Goal: Information Seeking & Learning: Learn about a topic

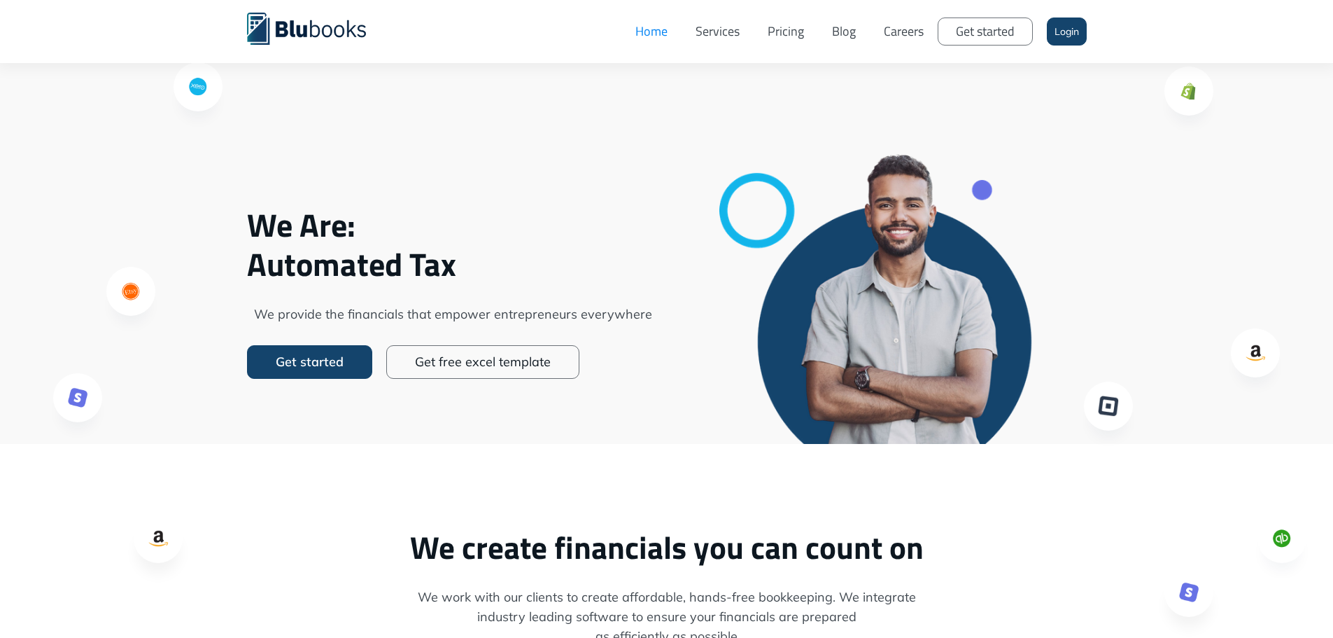
click at [730, 31] on link "Services" at bounding box center [718, 31] width 72 height 42
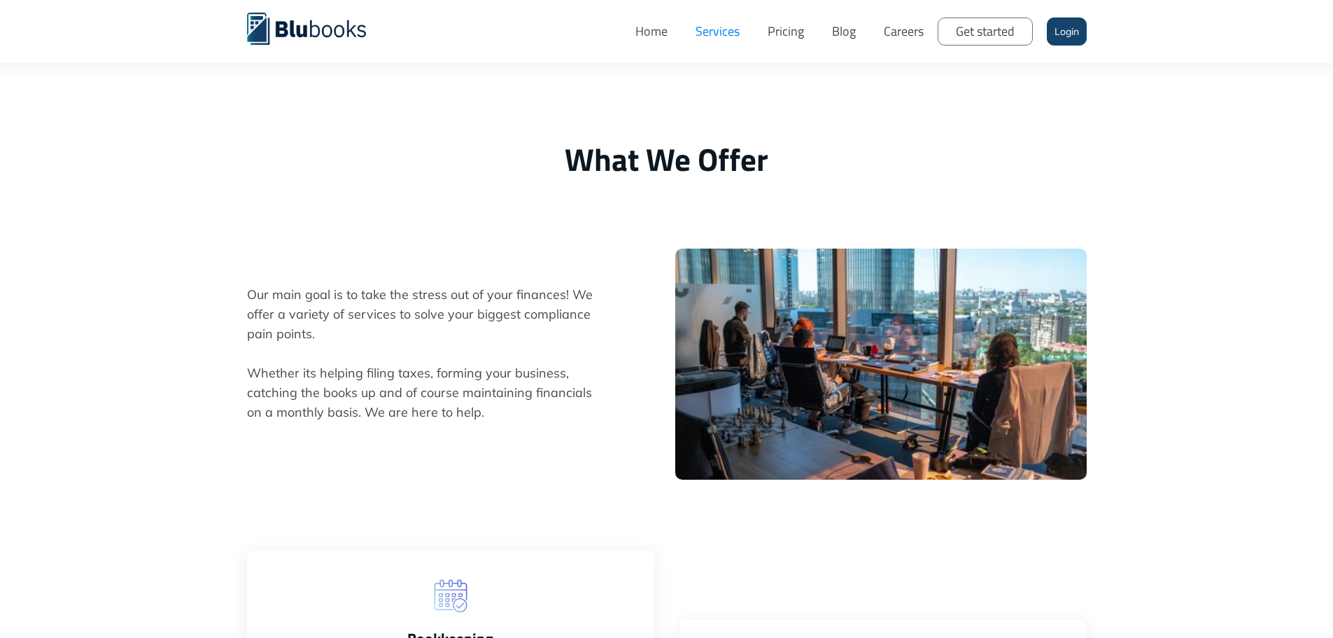
click at [794, 31] on link "Pricing" at bounding box center [786, 31] width 64 height 42
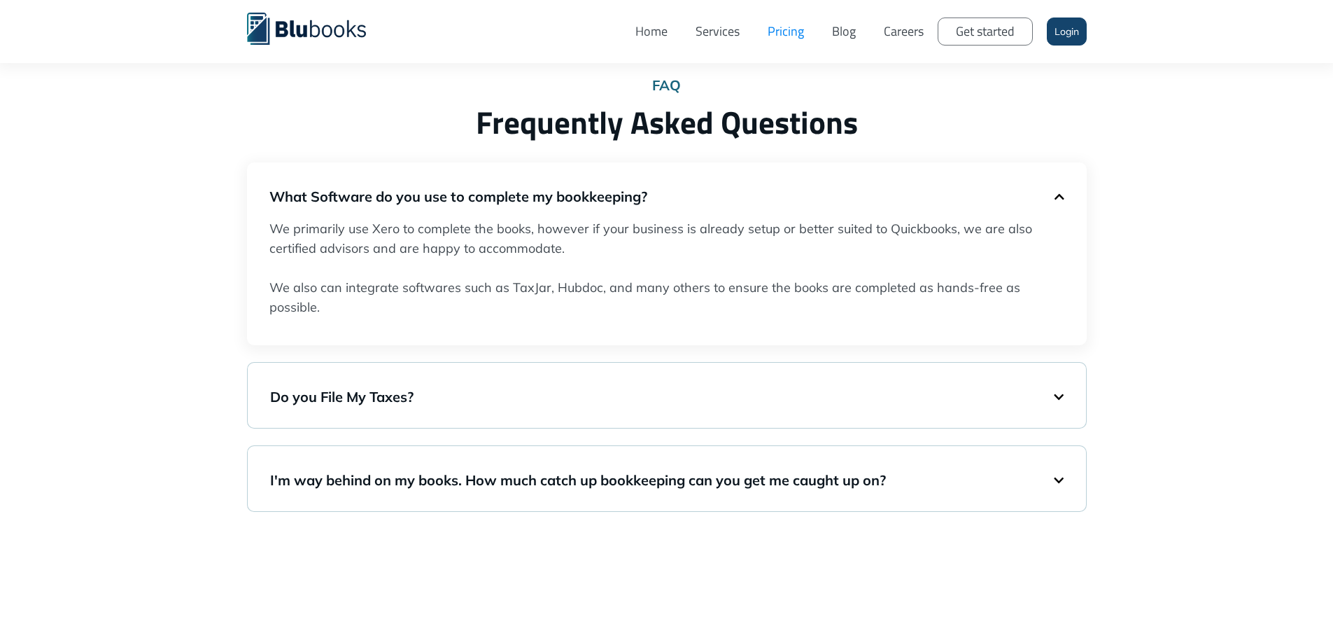
scroll to position [967, 0]
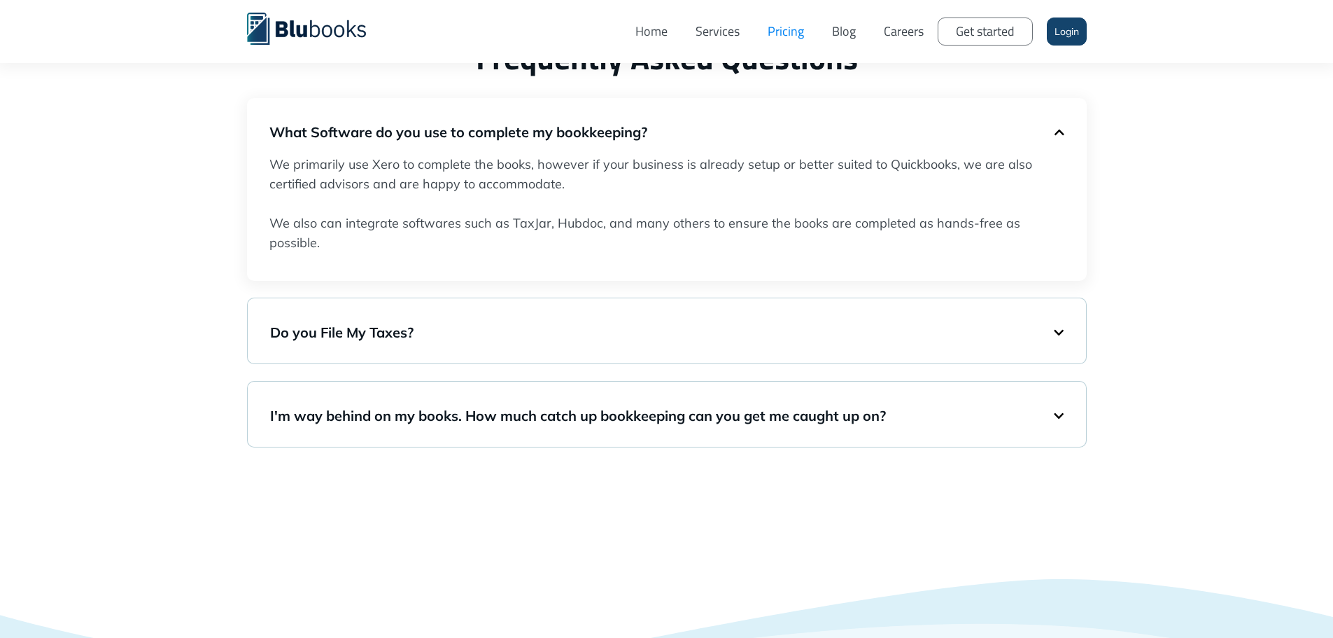
click at [1059, 334] on div "Do you File My Taxes?" at bounding box center [667, 330] width 794 height 37
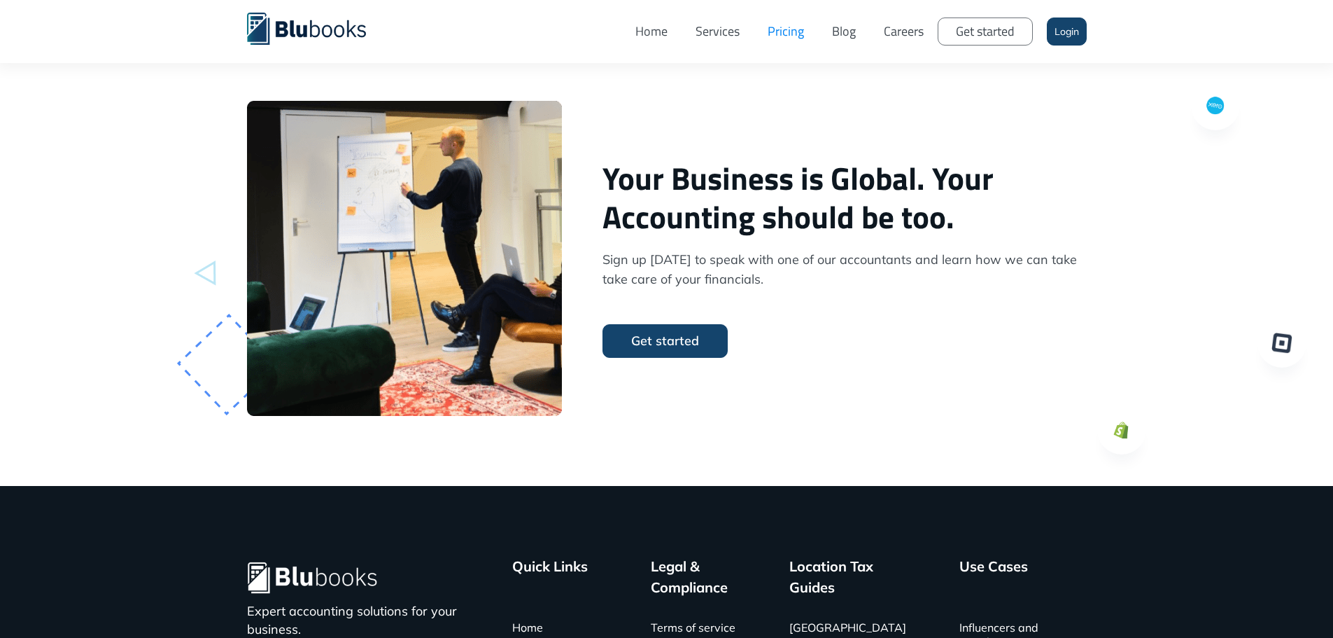
scroll to position [2260, 0]
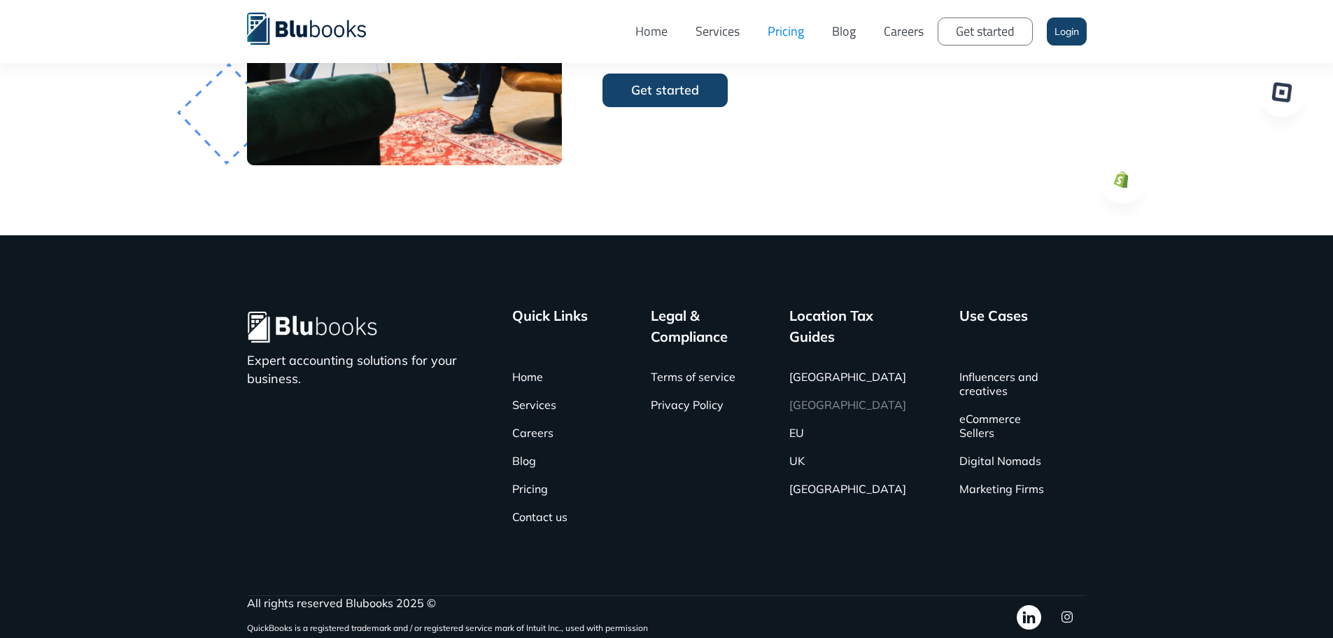
click at [812, 405] on link "[GEOGRAPHIC_DATA]" at bounding box center [847, 404] width 117 height 28
